Goal: Find specific fact: Find specific page/section

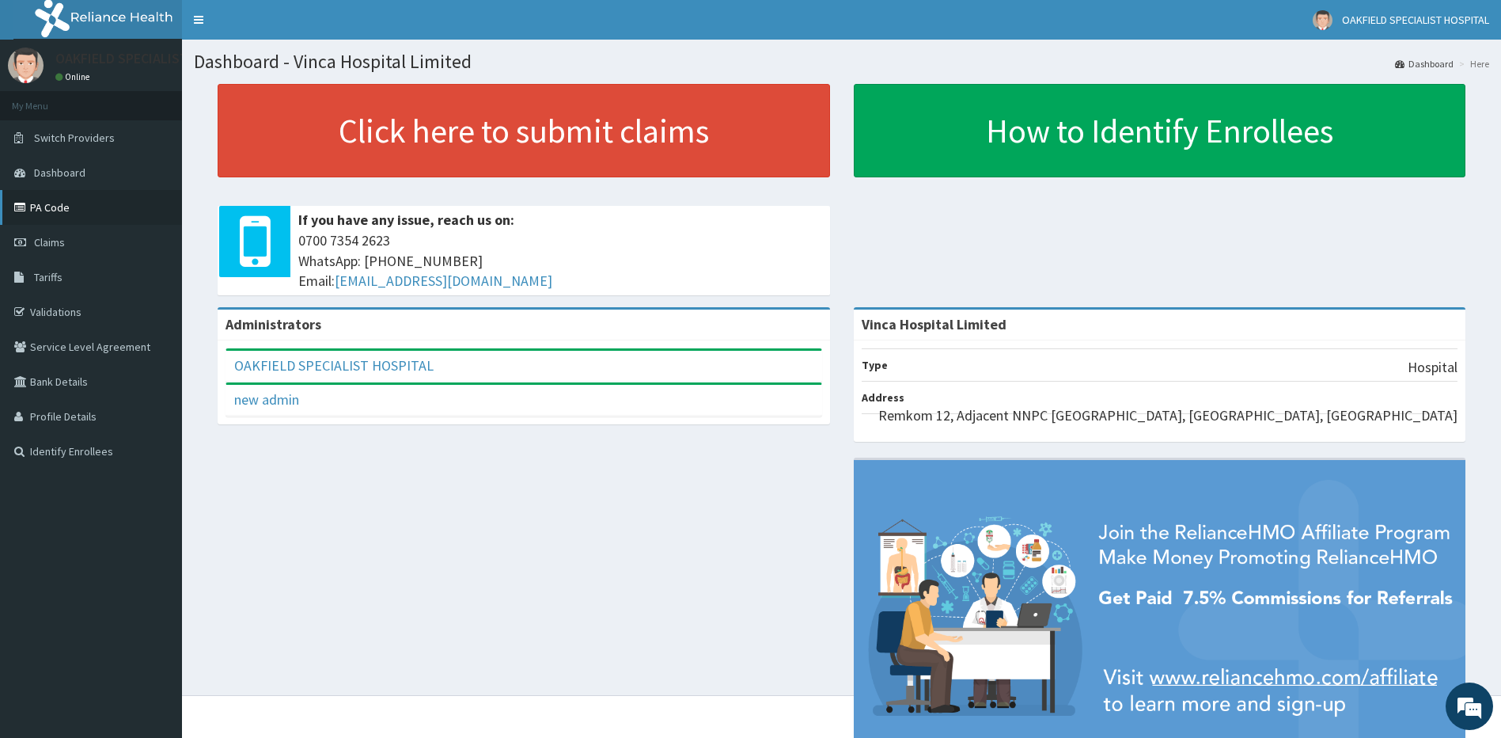
click at [66, 219] on link "PA Code" at bounding box center [91, 207] width 182 height 35
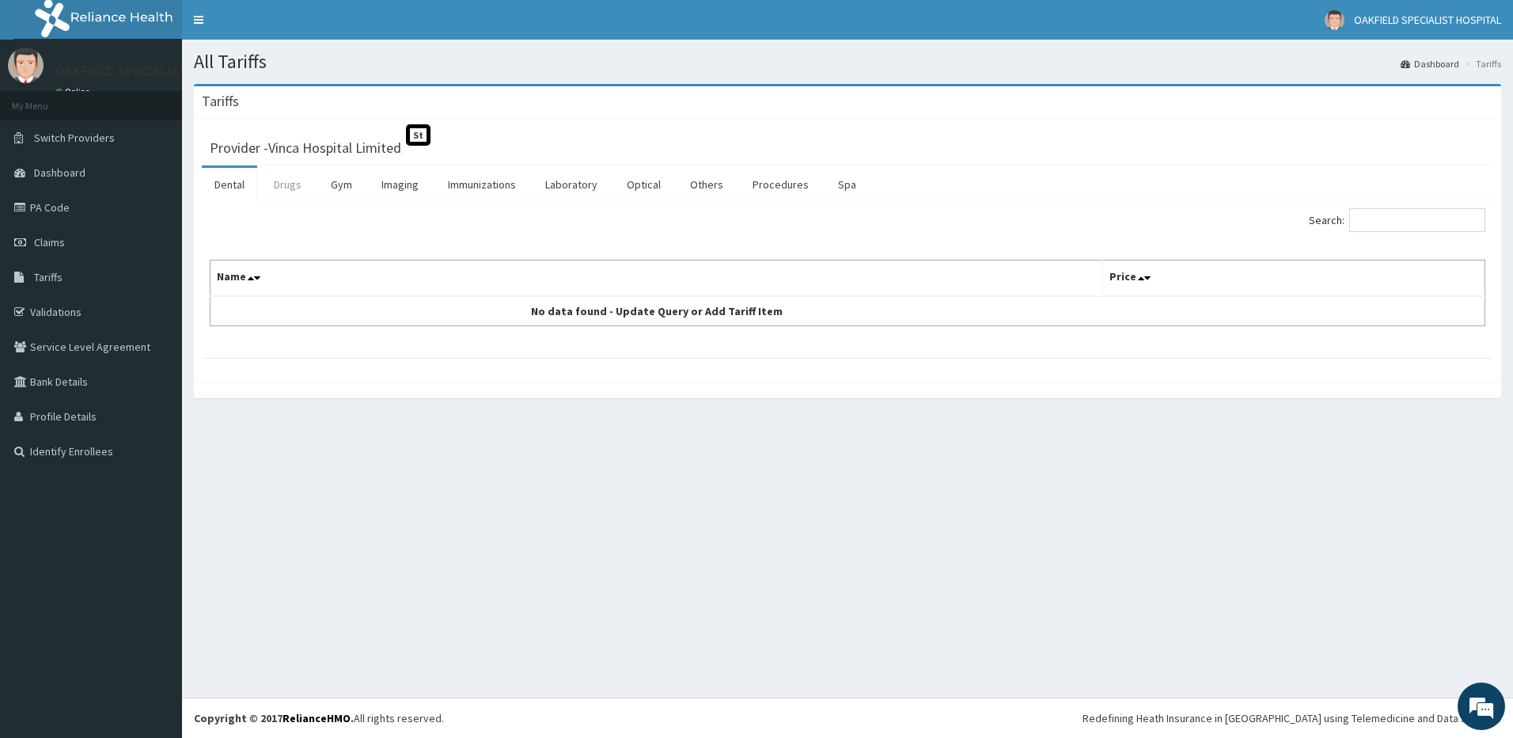
click at [303, 180] on link "Drugs" at bounding box center [287, 184] width 53 height 33
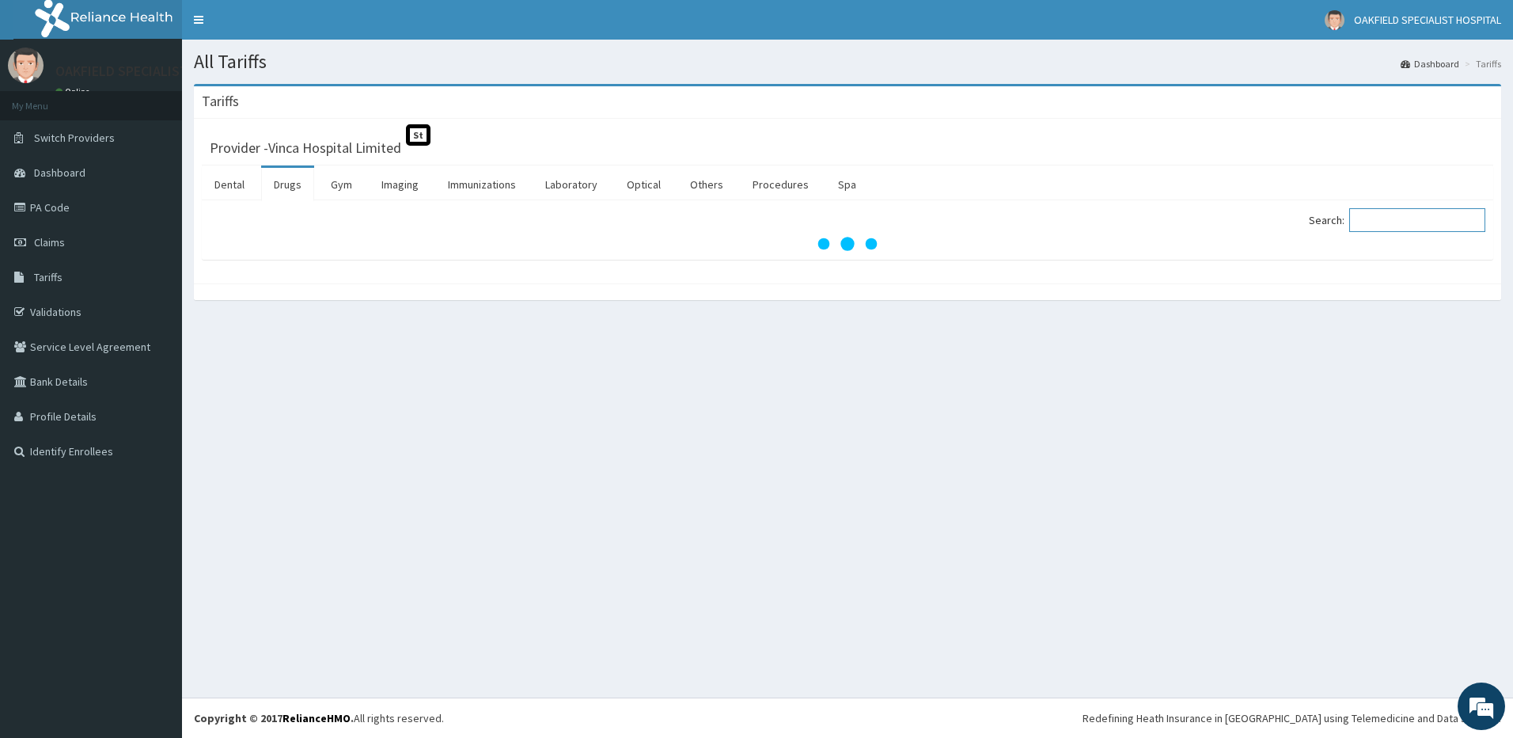
click at [1399, 226] on input "Search:" at bounding box center [1417, 220] width 136 height 24
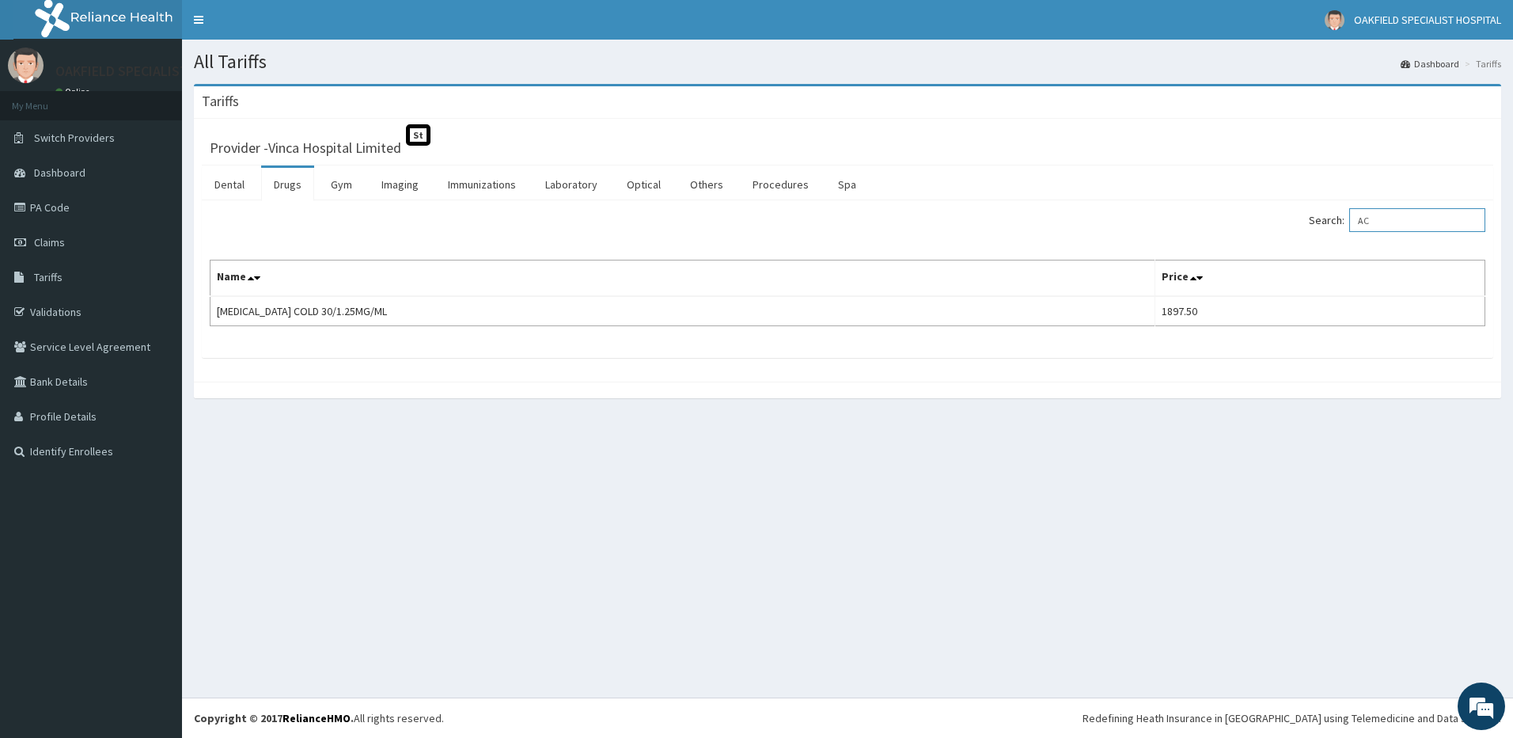
type input "A"
type input "S"
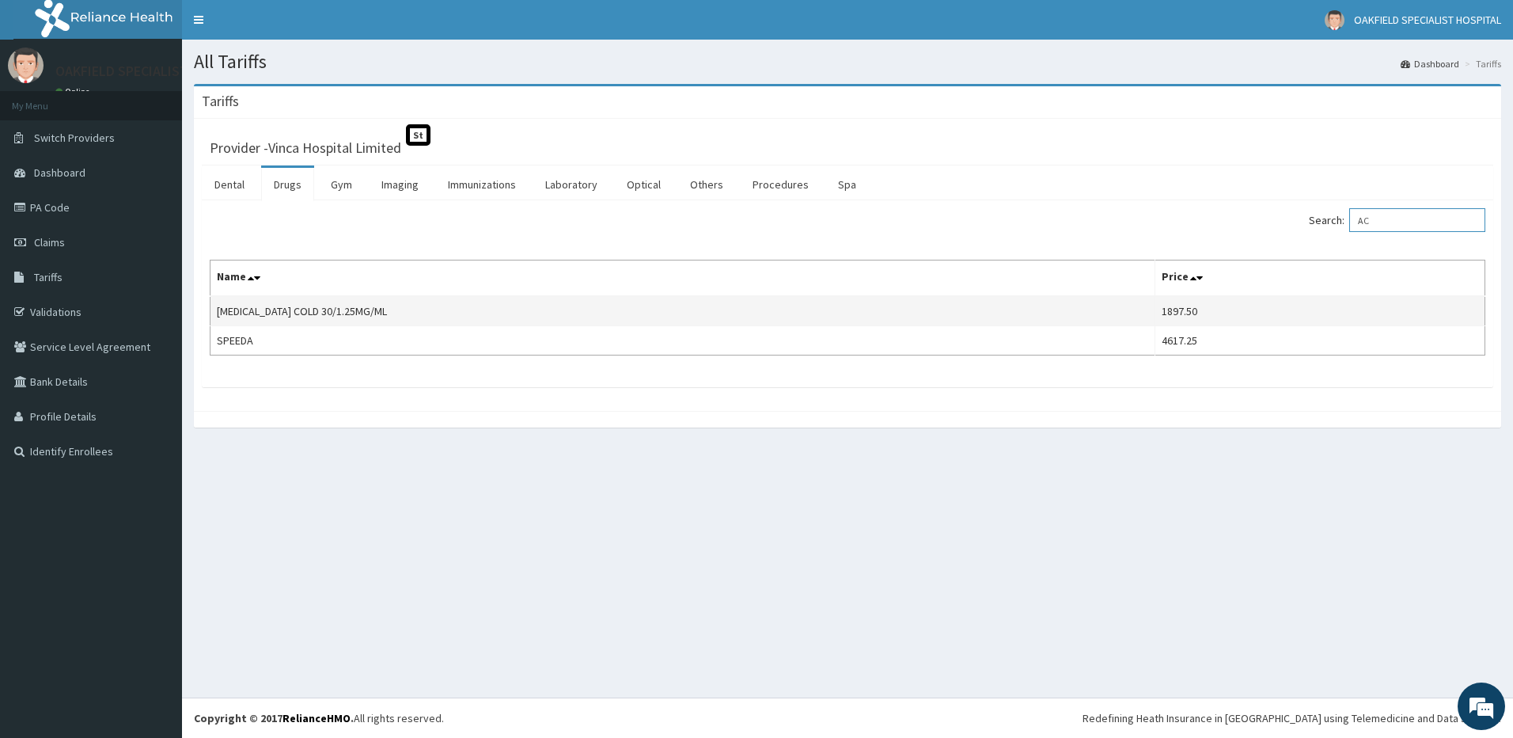
type input "A"
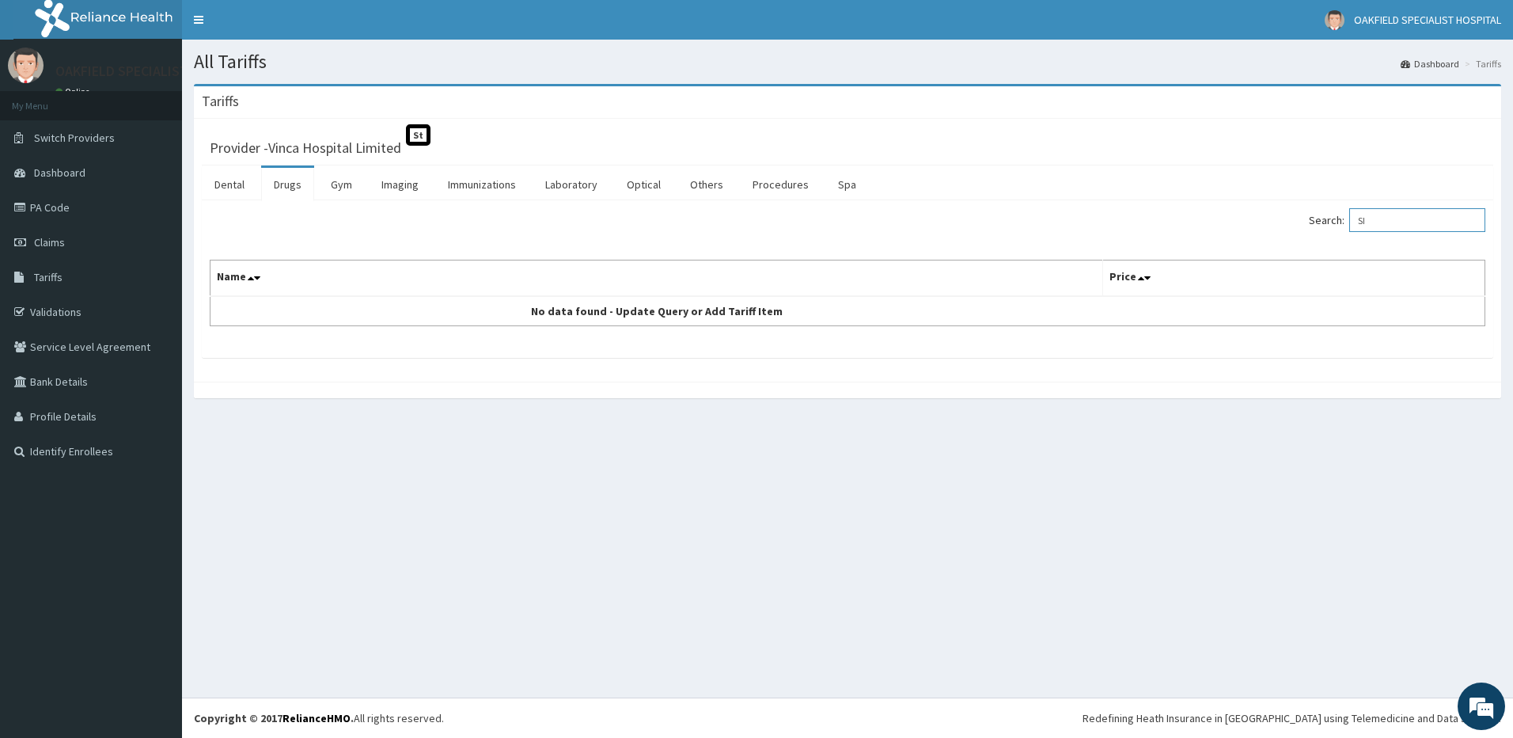
type input "S"
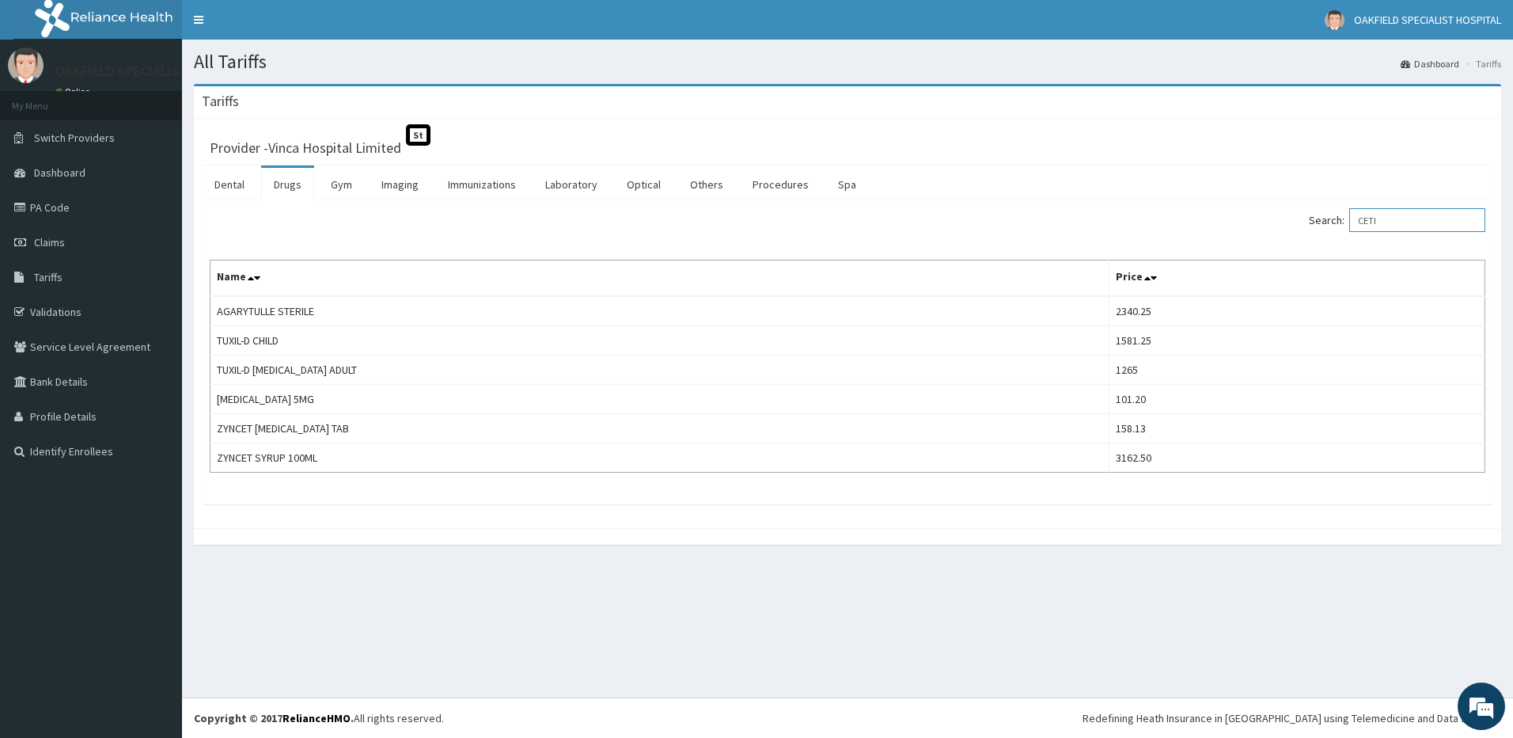
type input "CETI"
